Goal: Register for event/course

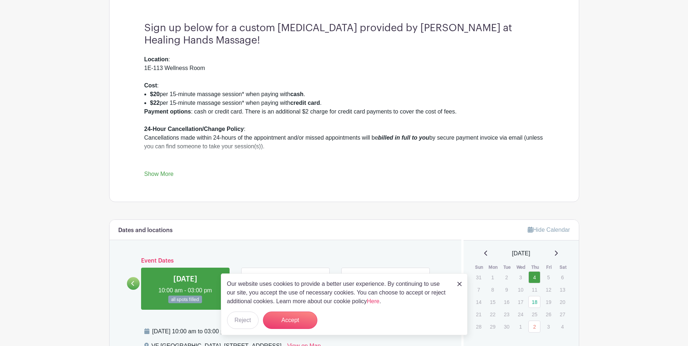
scroll to position [290, 0]
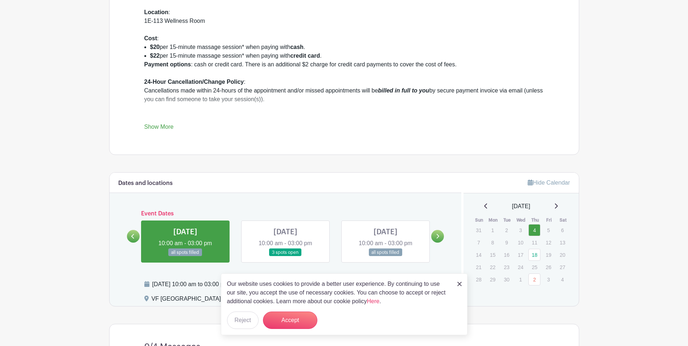
drag, startPoint x: 462, startPoint y: 288, endPoint x: 458, endPoint y: 287, distance: 3.9
click at [461, 288] on link at bounding box center [460, 283] width 4 height 9
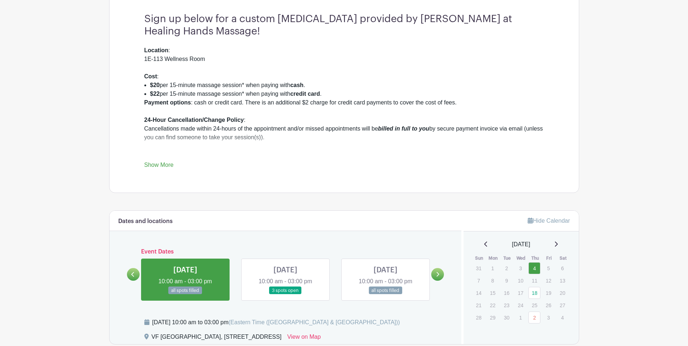
scroll to position [254, 0]
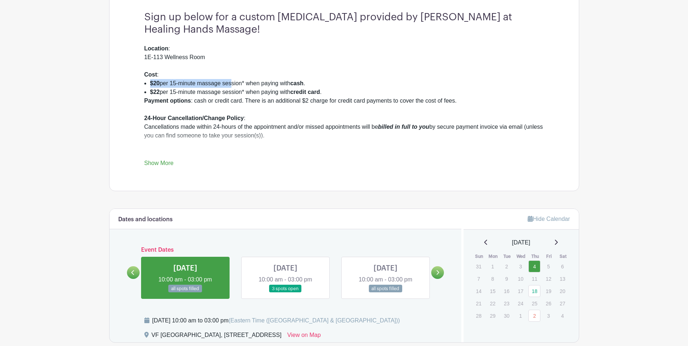
drag, startPoint x: 147, startPoint y: 81, endPoint x: 230, endPoint y: 80, distance: 82.4
click at [230, 80] on ul "$20 per 15-minute massage session* when paying with cash . $22 per 15-minute ma…" at bounding box center [344, 87] width 400 height 17
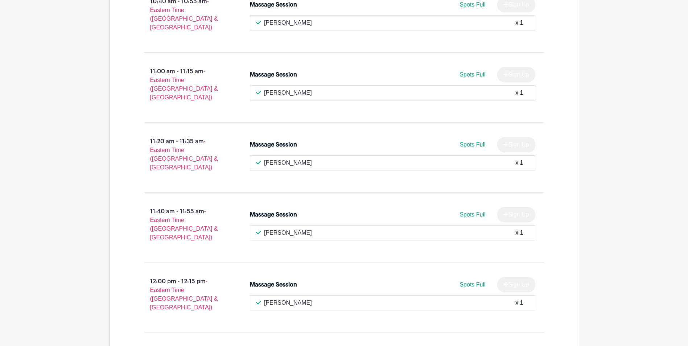
scroll to position [726, 0]
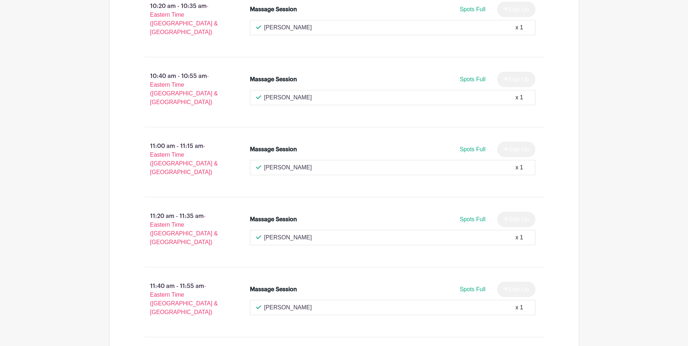
drag, startPoint x: 77, startPoint y: 190, endPoint x: 62, endPoint y: 60, distance: 131.1
click at [50, 67] on main "Log In Sign Up for Free VF Greensboro VF Greensboro Massages Created by Jennife…" at bounding box center [344, 166] width 688 height 1784
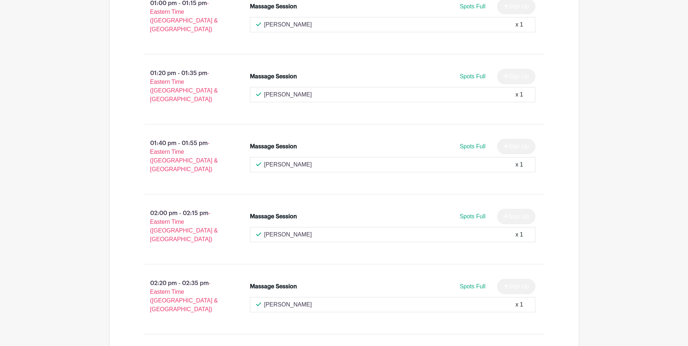
scroll to position [1307, 0]
